Goal: Task Accomplishment & Management: Manage account settings

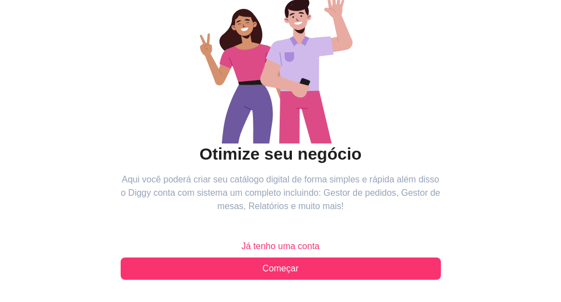
scroll to position [195, 0]
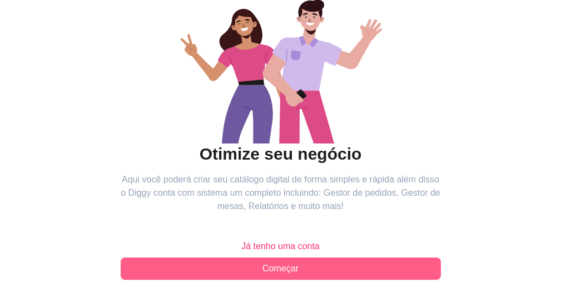
click at [262, 262] on span "Começar" at bounding box center [280, 268] width 36 height 13
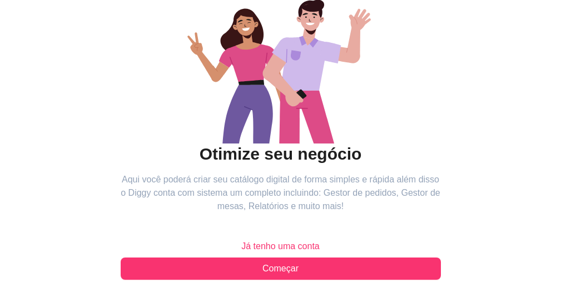
click at [241, 240] on span "Já tenho uma conta" at bounding box center [280, 246] width 78 height 13
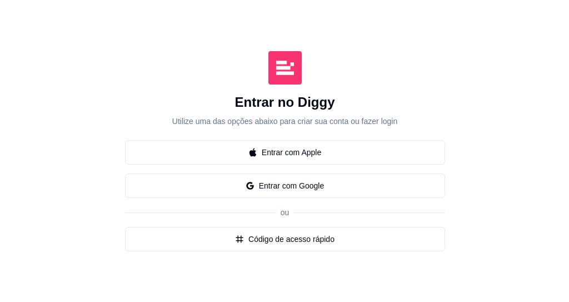
scroll to position [133, 0]
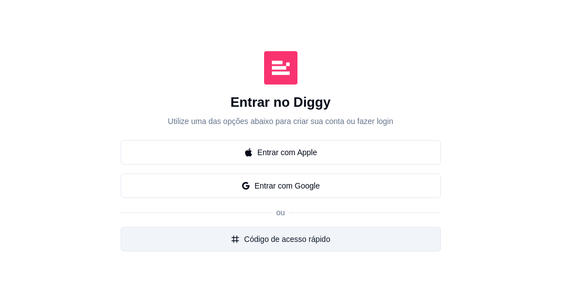
click at [160, 227] on button "Código de acesso rápido" at bounding box center [281, 239] width 320 height 24
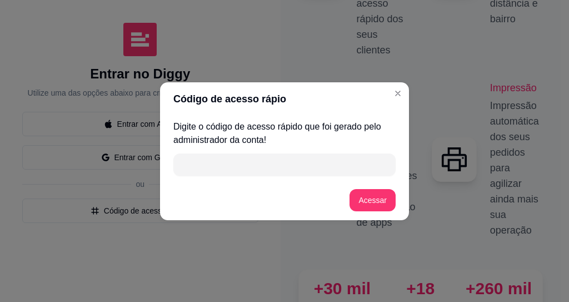
click at [252, 169] on input "" at bounding box center [284, 164] width 209 height 22
type input "C154B"
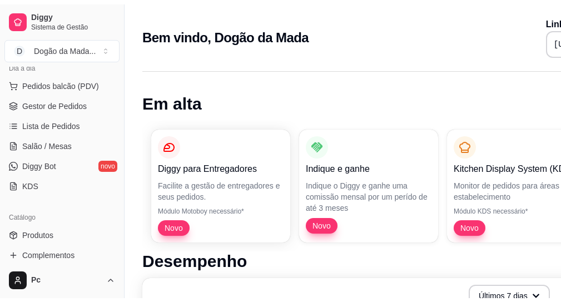
scroll to position [200, 0]
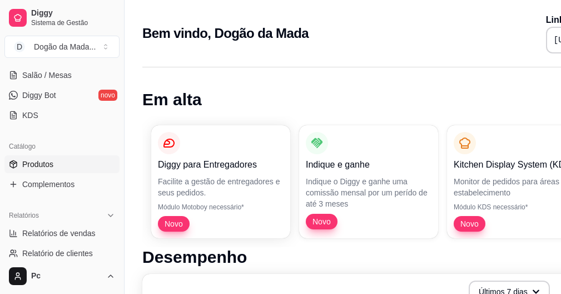
click at [49, 166] on span "Produtos" at bounding box center [37, 163] width 31 height 11
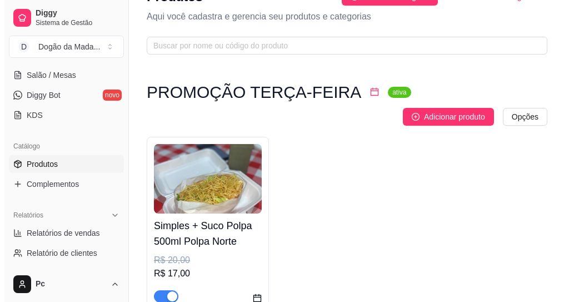
scroll to position [67, 0]
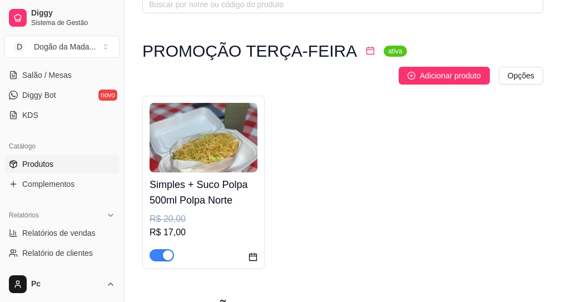
click at [202, 177] on h4 "Simples + Suco Polpa 500ml Polpa Norte" at bounding box center [204, 192] width 108 height 31
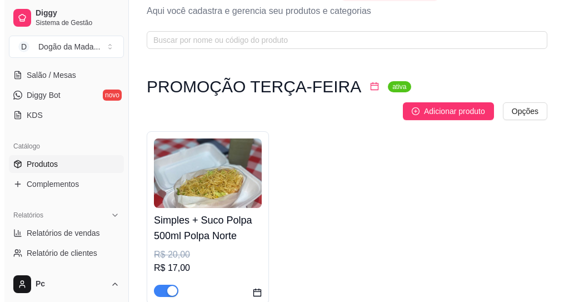
scroll to position [0, 0]
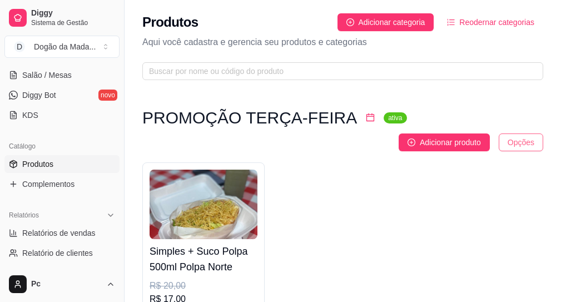
click at [522, 122] on html "Diggy Sistema de Gestão D Dogão da Mada ... Loja aberta Plano Customizado até 3…" at bounding box center [280, 151] width 561 height 302
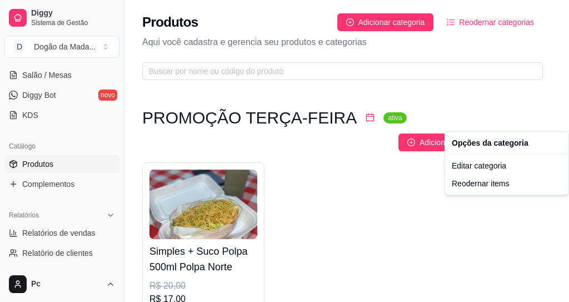
click at [448, 201] on html "Diggy Sistema de Gestão D Dogão da Mada ... Loja aberta Plano Customizado até 3…" at bounding box center [284, 151] width 569 height 302
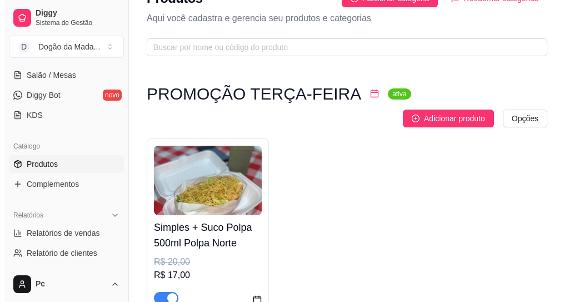
scroll to position [67, 0]
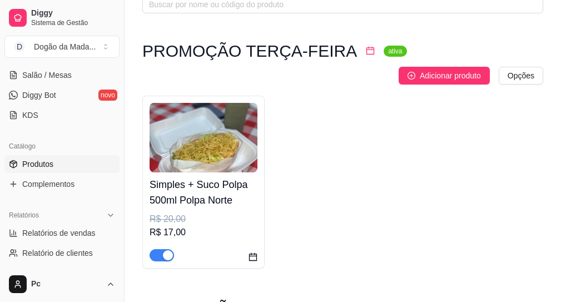
click at [234, 135] on img at bounding box center [204, 138] width 108 height 70
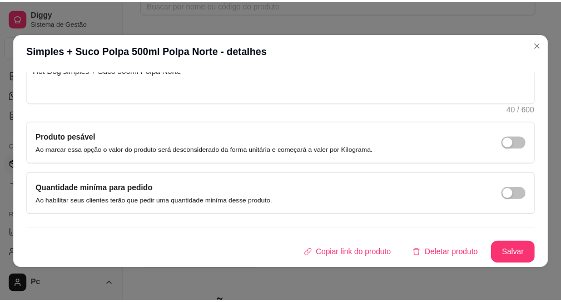
scroll to position [2, 0]
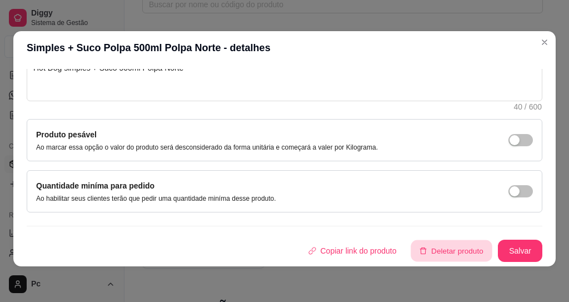
click at [425, 252] on button "Deletar produto" at bounding box center [451, 251] width 81 height 22
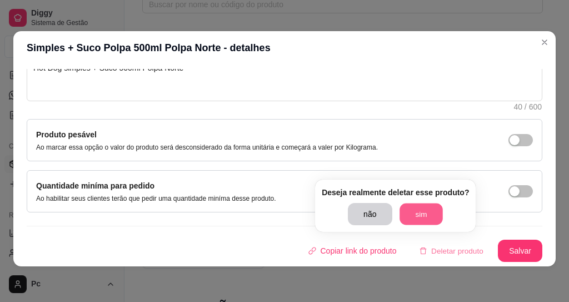
click at [420, 215] on button "sim" at bounding box center [421, 214] width 43 height 22
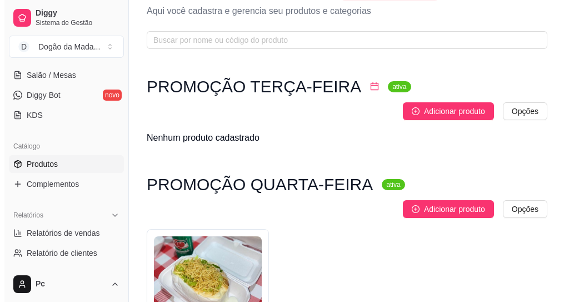
scroll to position [0, 0]
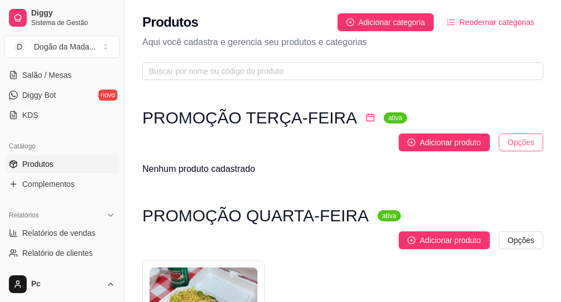
click at [523, 120] on html "Diggy Sistema de Gestão D Dogão da Mada ... Loja aberta Plano Customizado até 3…" at bounding box center [280, 151] width 561 height 302
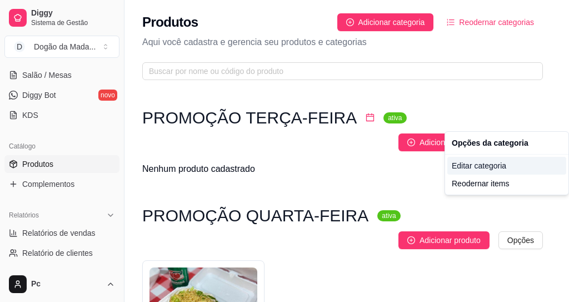
click at [475, 165] on div "Editar categoria" at bounding box center [507, 166] width 119 height 18
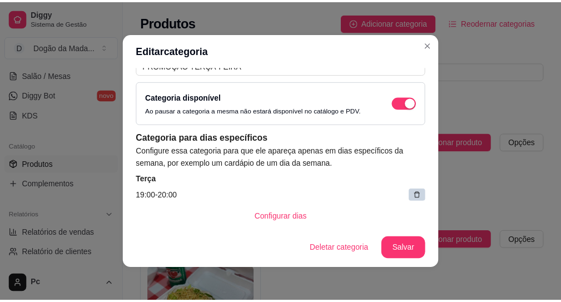
scroll to position [56, 0]
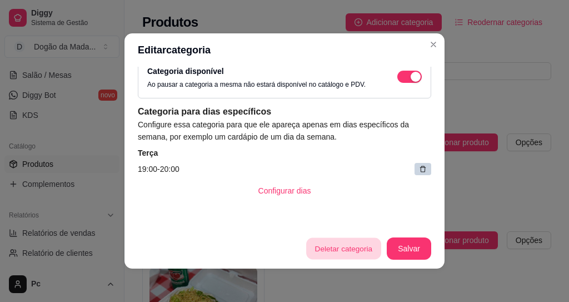
click at [352, 244] on button "Deletar categoria" at bounding box center [343, 249] width 75 height 22
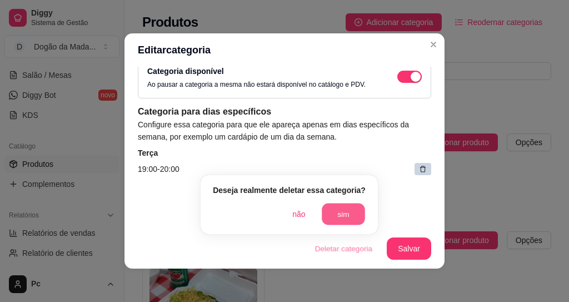
click at [333, 216] on button "sim" at bounding box center [343, 214] width 43 height 22
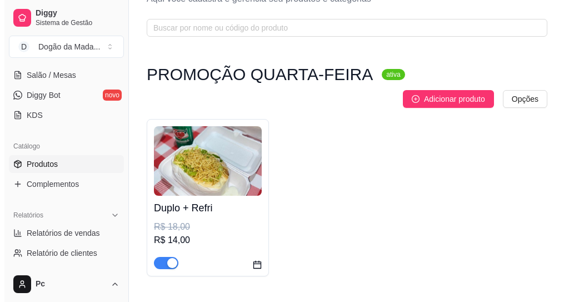
scroll to position [67, 0]
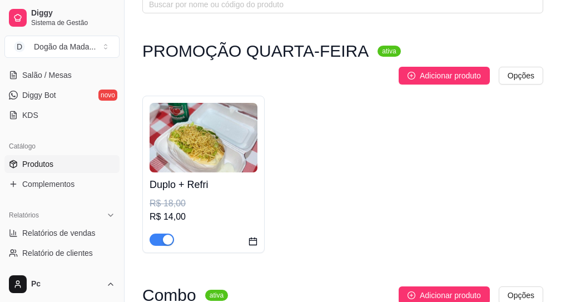
click at [195, 177] on h4 "Duplo + Refri" at bounding box center [204, 185] width 108 height 16
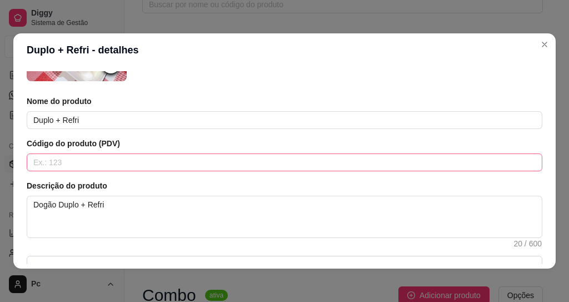
scroll to position [133, 0]
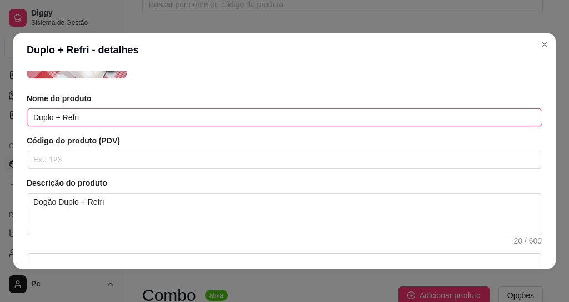
drag, startPoint x: 91, startPoint y: 118, endPoint x: 1, endPoint y: 103, distance: 91.3
click at [9, 105] on div "Duplo + Refri - detalhes Detalhes Preço e variações Disponibilidade Complemento…" at bounding box center [284, 151] width 569 height 302
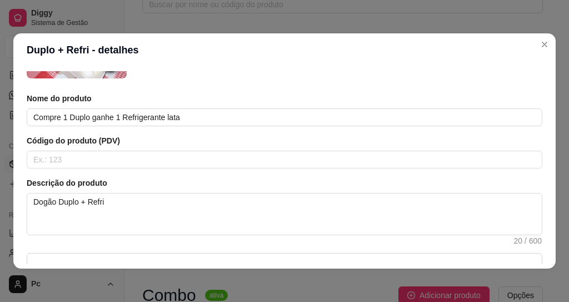
click at [120, 141] on article "Código do produto (PDV)" at bounding box center [285, 140] width 516 height 11
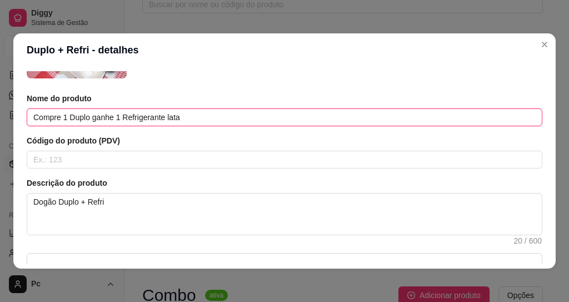
click at [92, 117] on input "Compre 1 Duplo ganhe 1 Refrigerante lata" at bounding box center [285, 117] width 516 height 18
drag, startPoint x: 187, startPoint y: 118, endPoint x: 0, endPoint y: 71, distance: 192.7
click at [0, 70] on div "Duplo + Refri - detalhes Detalhes Preço e variações Disponibilidade Complemento…" at bounding box center [284, 151] width 569 height 302
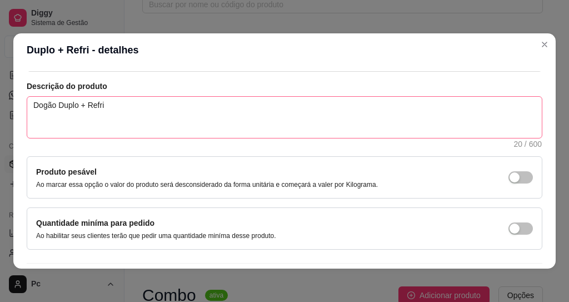
type input "Compre 1 Duplo e ganhe 1 Refrigerante lata"
drag, startPoint x: 138, startPoint y: 113, endPoint x: 0, endPoint y: 70, distance: 145.1
click at [0, 72] on div "Duplo + Refri - detalhes Detalhes Preço e variações Disponibilidade Complemento…" at bounding box center [284, 151] width 569 height 302
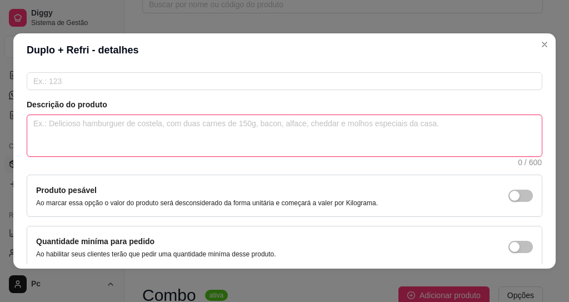
paste textarea "Compre 1 Duplo e ganhe 1 Refrigerante lata"
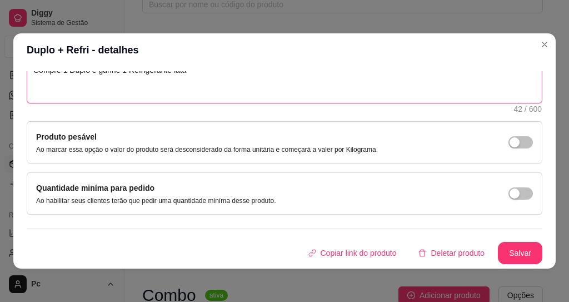
scroll to position [2, 0]
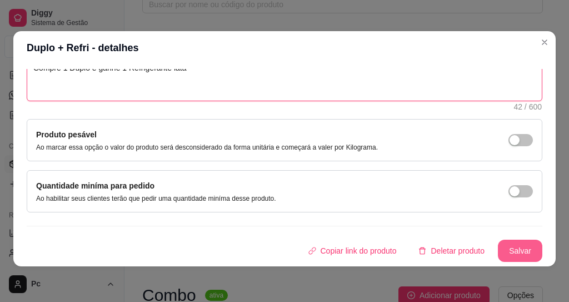
type textarea "Compre 1 Duplo e ganhe 1 Refrigerante lata"
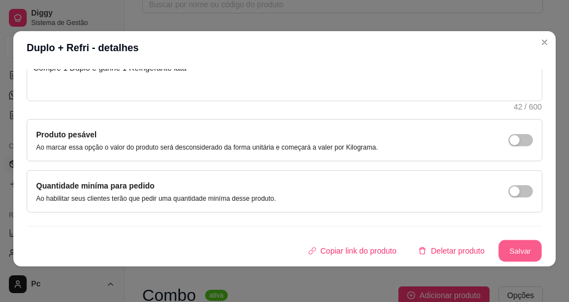
click at [508, 251] on button "Salvar" at bounding box center [520, 251] width 43 height 22
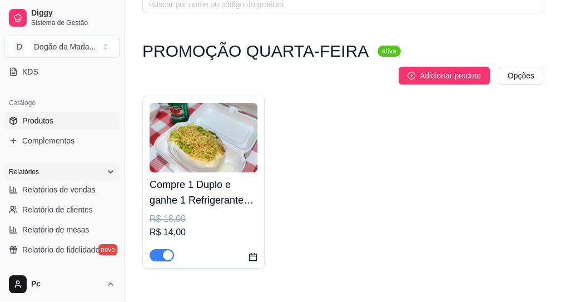
scroll to position [267, 0]
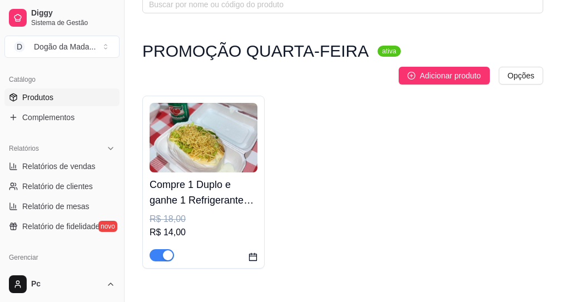
click at [35, 100] on span "Produtos" at bounding box center [37, 97] width 31 height 11
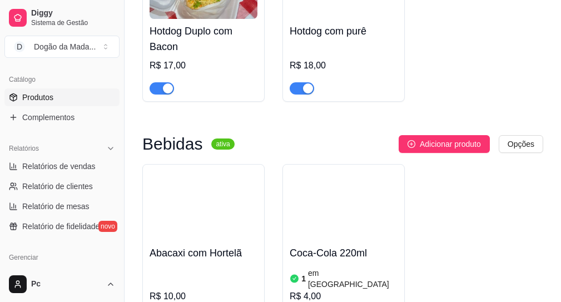
scroll to position [1068, 0]
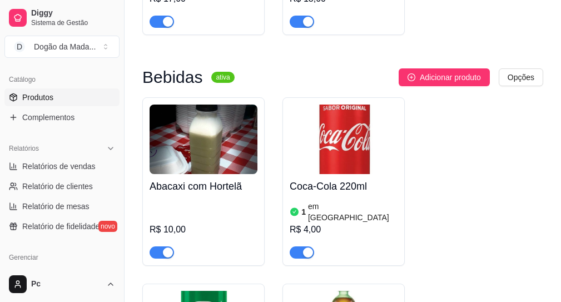
click at [323, 118] on img at bounding box center [344, 140] width 108 height 70
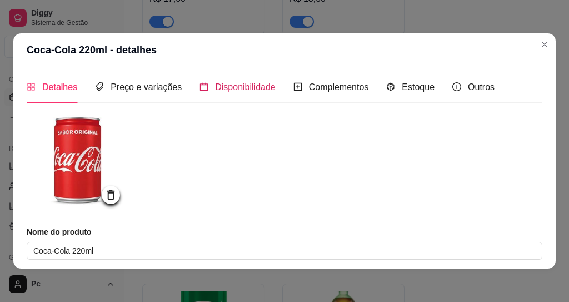
click at [241, 86] on span "Disponibilidade" at bounding box center [245, 86] width 61 height 9
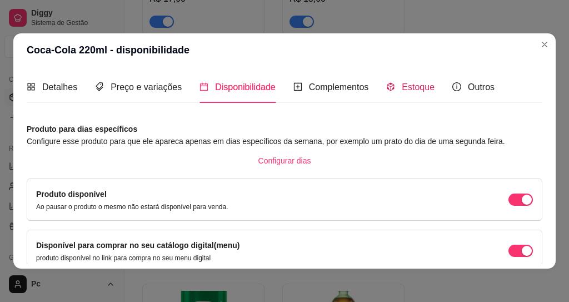
click at [408, 88] on span "Estoque" at bounding box center [418, 86] width 33 height 9
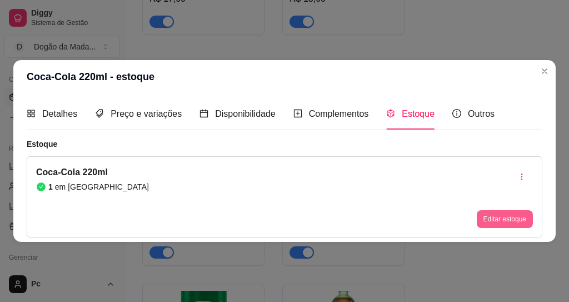
click at [512, 219] on button "Editar estoque" at bounding box center [505, 219] width 56 height 18
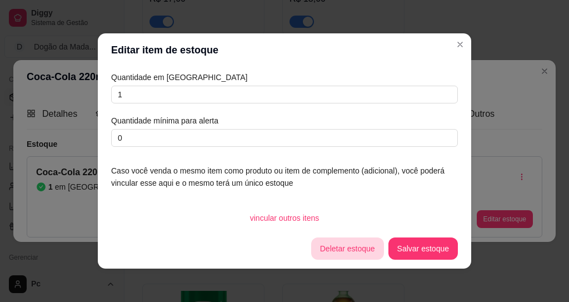
click at [331, 245] on button "Deletar estoque" at bounding box center [347, 248] width 73 height 22
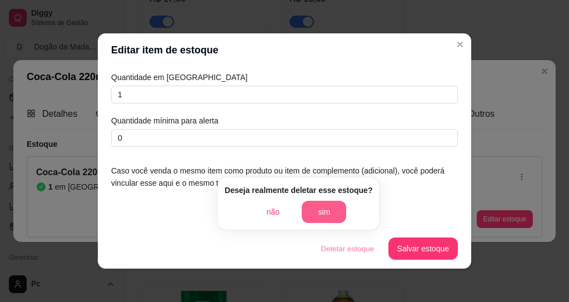
click at [332, 212] on button "sim" at bounding box center [324, 212] width 44 height 22
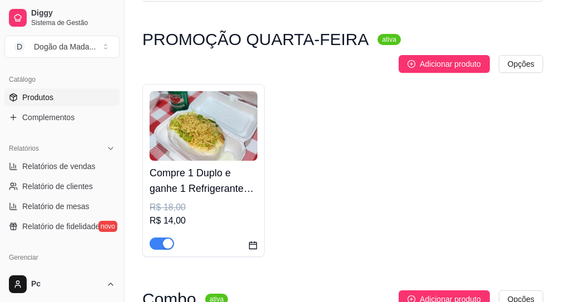
scroll to position [0, 0]
